Goal: Navigation & Orientation: Find specific page/section

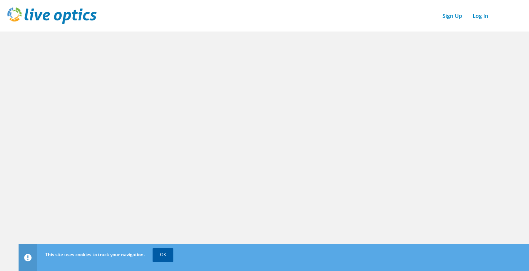
click at [164, 252] on link "OK" at bounding box center [163, 254] width 21 height 13
